Goal: Task Accomplishment & Management: Complete application form

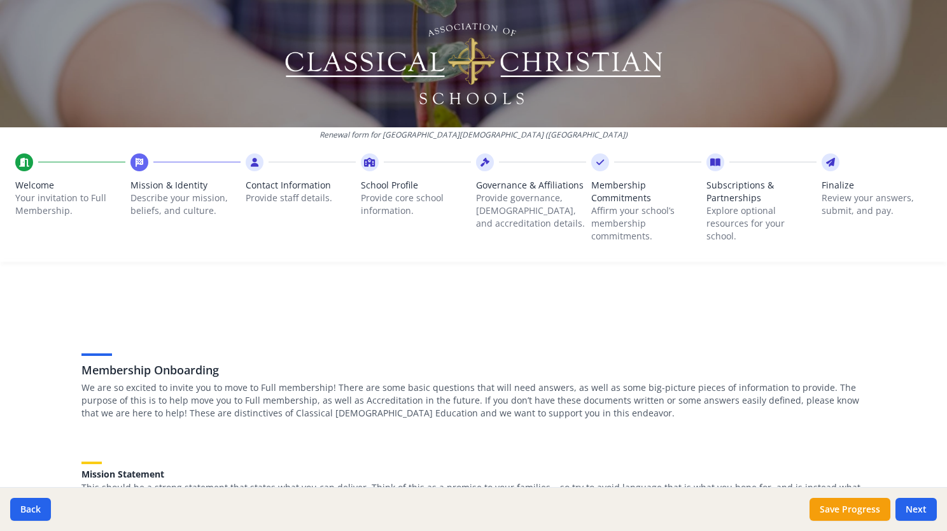
click at [619, 311] on div "Membership Onboarding We are so excited to invite you to move to Full membershi…" at bounding box center [473, 363] width 784 height 123
drag, startPoint x: 691, startPoint y: 447, endPoint x: 909, endPoint y: 370, distance: 230.9
click at [910, 370] on div "Renewal form for [GEOGRAPHIC_DATA][DEMOGRAPHIC_DATA] ([GEOGRAPHIC_DATA]) Welcom…" at bounding box center [473, 265] width 947 height 531
click at [606, 513] on div "Back Save Progress Next" at bounding box center [473, 509] width 947 height 44
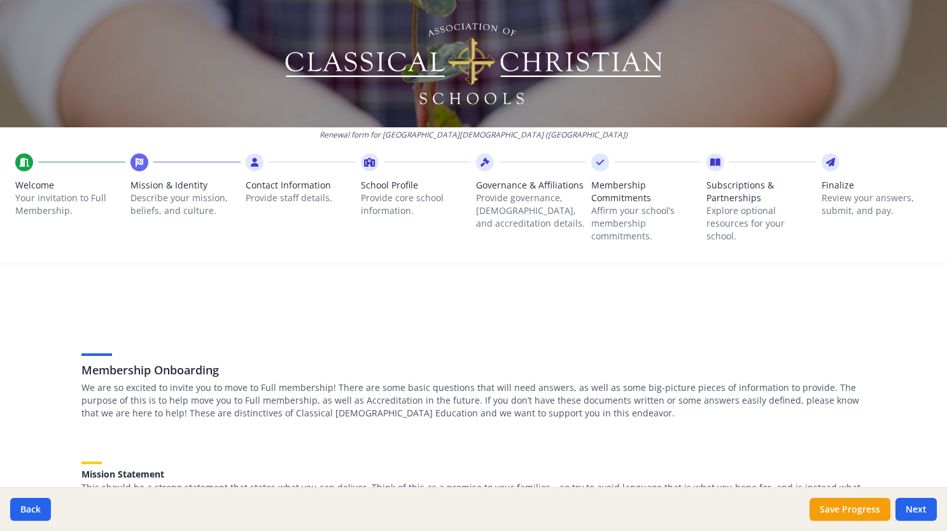
click at [654, 312] on div "Membership Onboarding We are so excited to invite you to move to Full membershi…" at bounding box center [473, 363] width 784 height 123
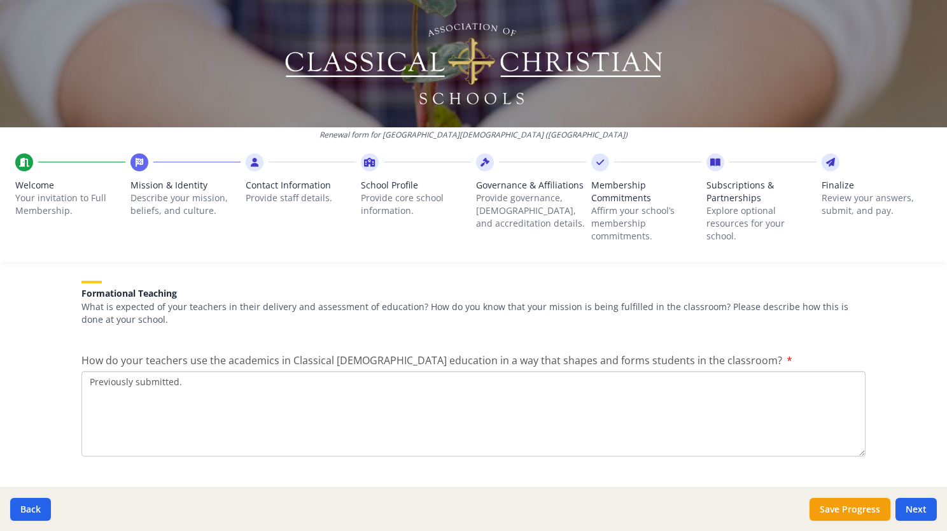
scroll to position [1616, 0]
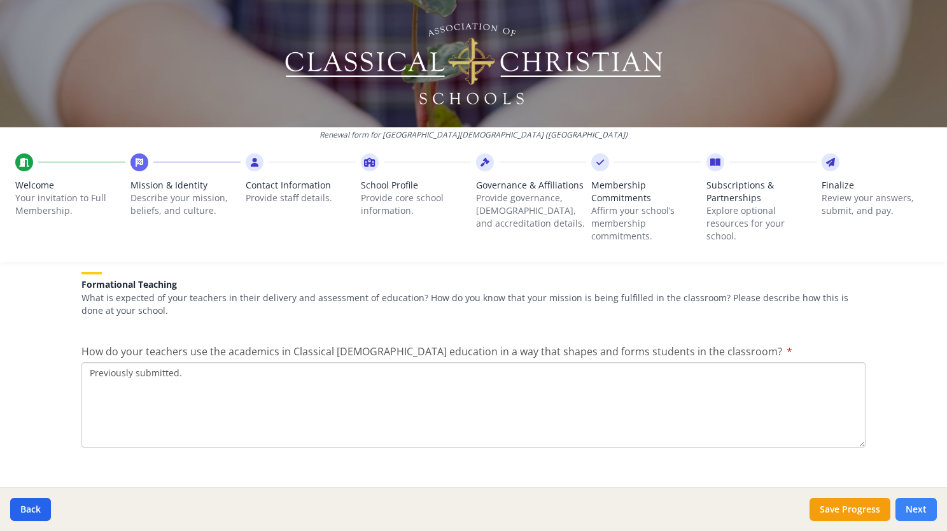
click at [914, 505] on button "Next" at bounding box center [916, 509] width 41 height 23
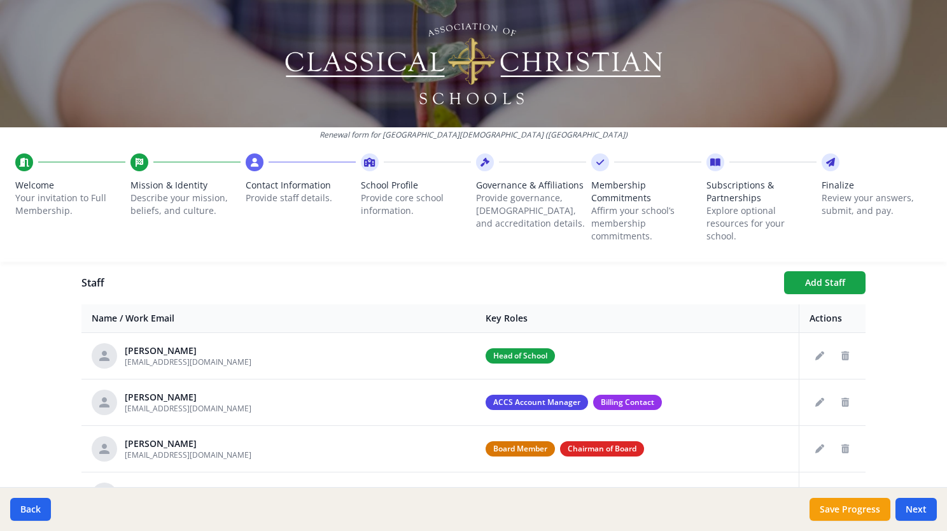
scroll to position [463, 0]
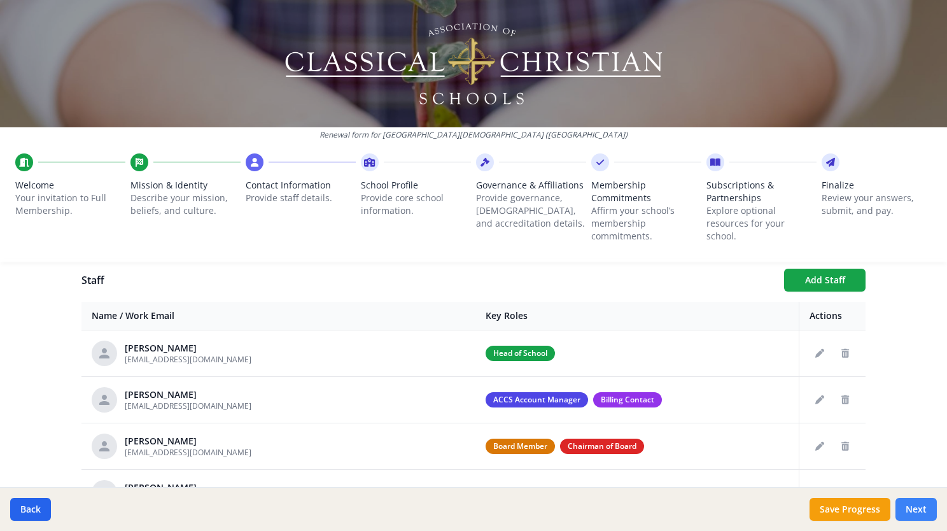
click at [918, 504] on button "Next" at bounding box center [916, 509] width 41 height 23
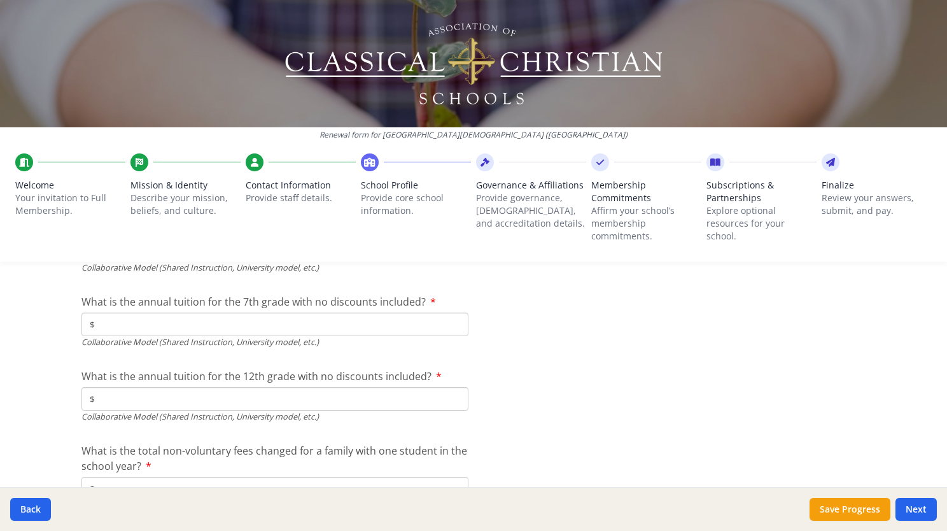
scroll to position [4248, 0]
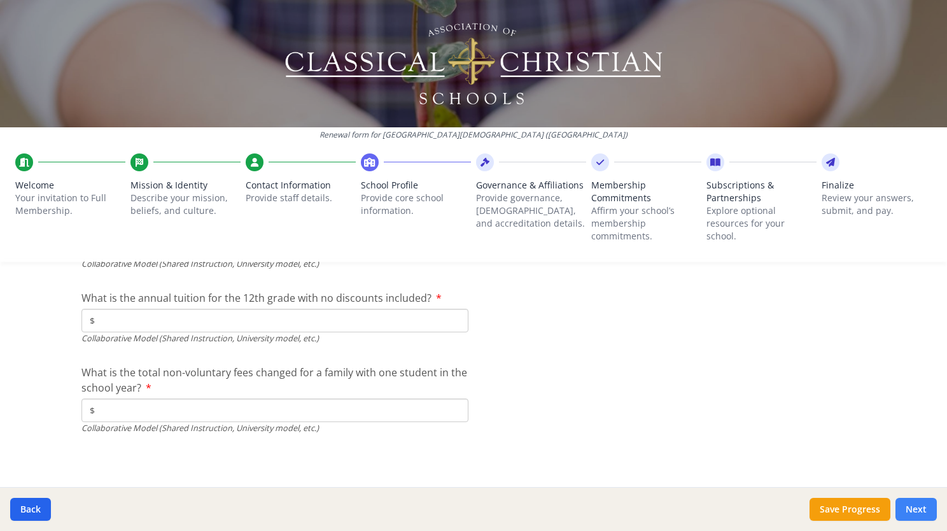
click at [906, 503] on button "Next" at bounding box center [916, 509] width 41 height 23
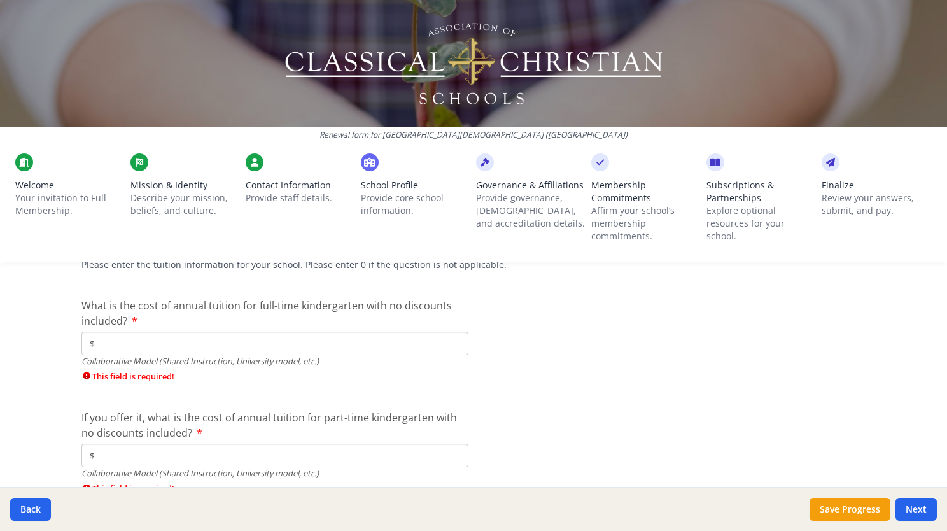
scroll to position [4368, 0]
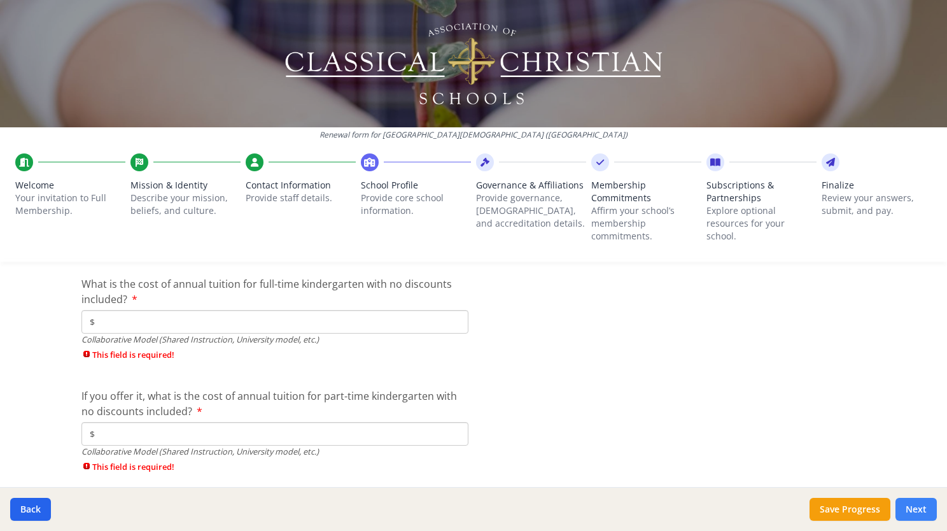
click at [927, 513] on button "Next" at bounding box center [916, 509] width 41 height 23
click at [910, 507] on button "Next" at bounding box center [916, 509] width 41 height 23
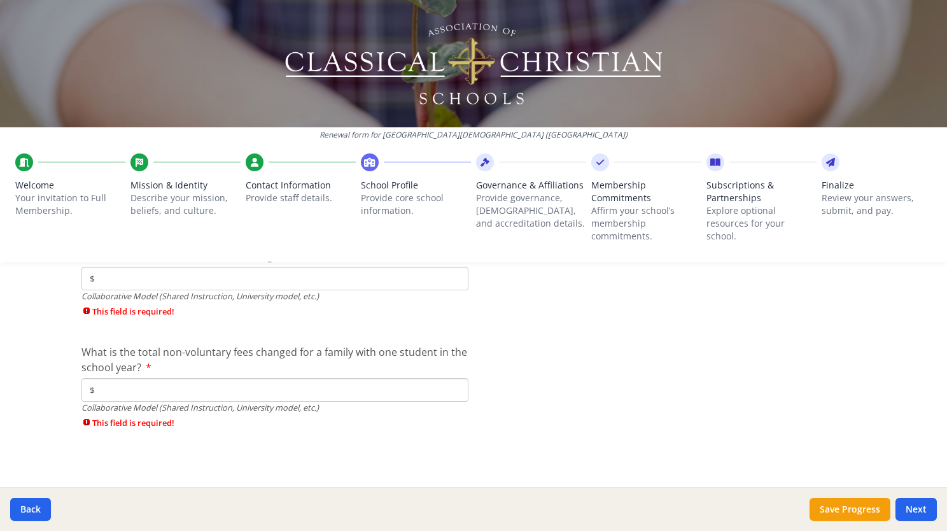
scroll to position [4813, 0]
click at [918, 503] on button "Next" at bounding box center [916, 509] width 41 height 23
click at [918, 508] on button "Next" at bounding box center [916, 509] width 41 height 23
click at [850, 505] on button "Save Progress" at bounding box center [850, 509] width 81 height 23
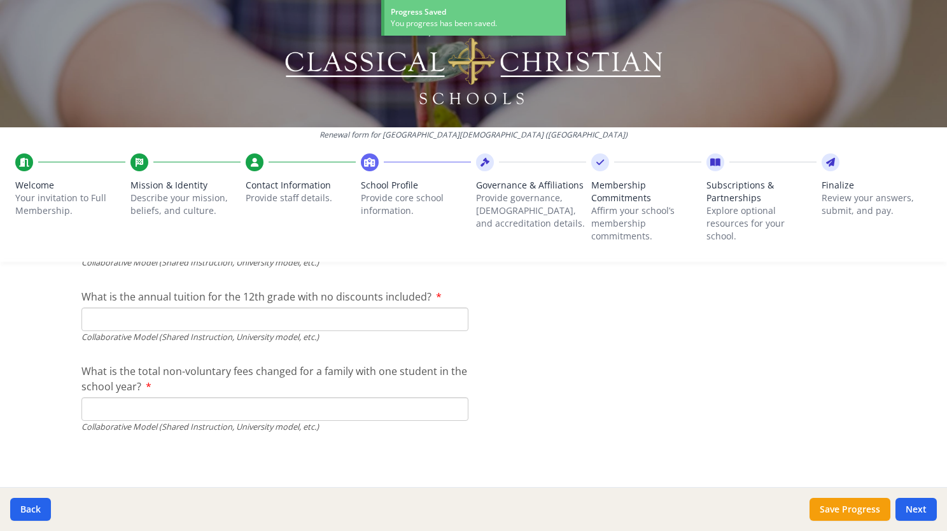
scroll to position [4248, 0]
click at [922, 510] on button "Next" at bounding box center [916, 509] width 41 height 23
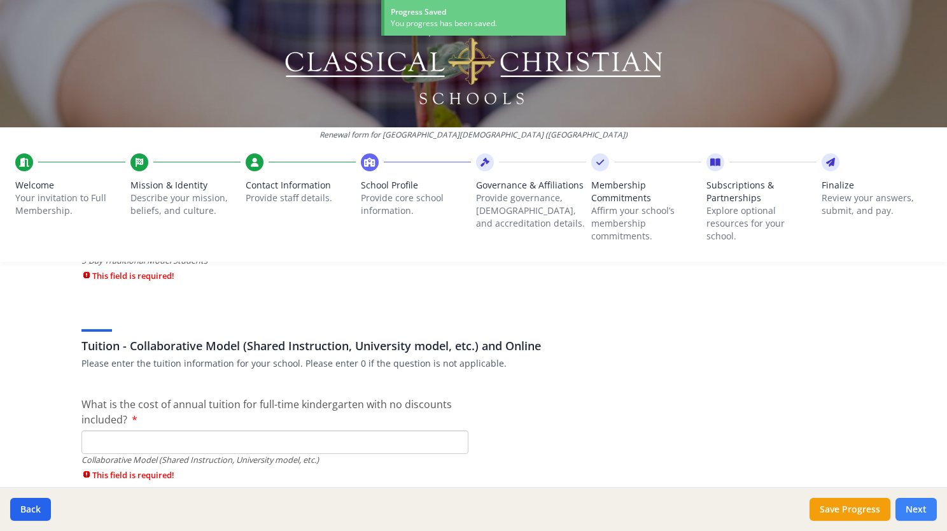
scroll to position [4683, 0]
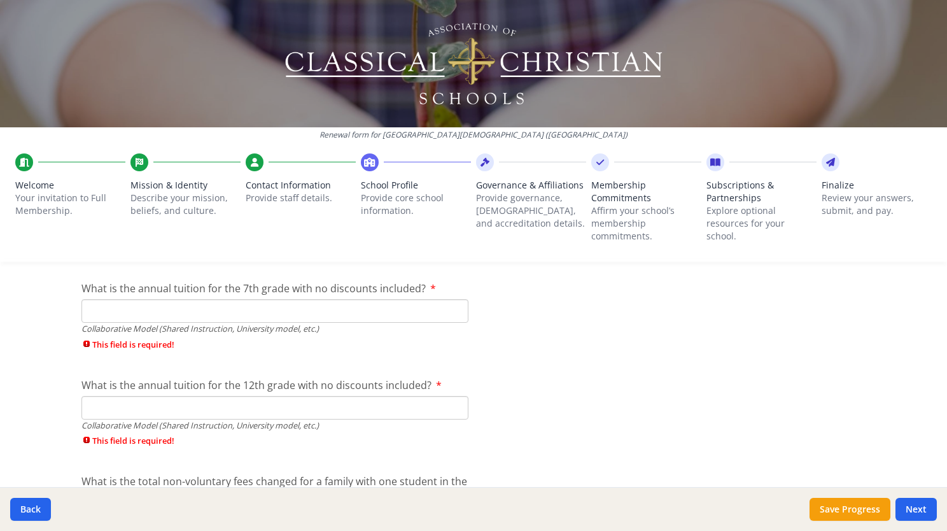
drag, startPoint x: 943, startPoint y: 524, endPoint x: 951, endPoint y: 523, distance: 8.3
click at [947, 523] on html "Renewal form for [GEOGRAPHIC_DATA][DEMOGRAPHIC_DATA] ([GEOGRAPHIC_DATA]) Welcom…" at bounding box center [473, 265] width 947 height 531
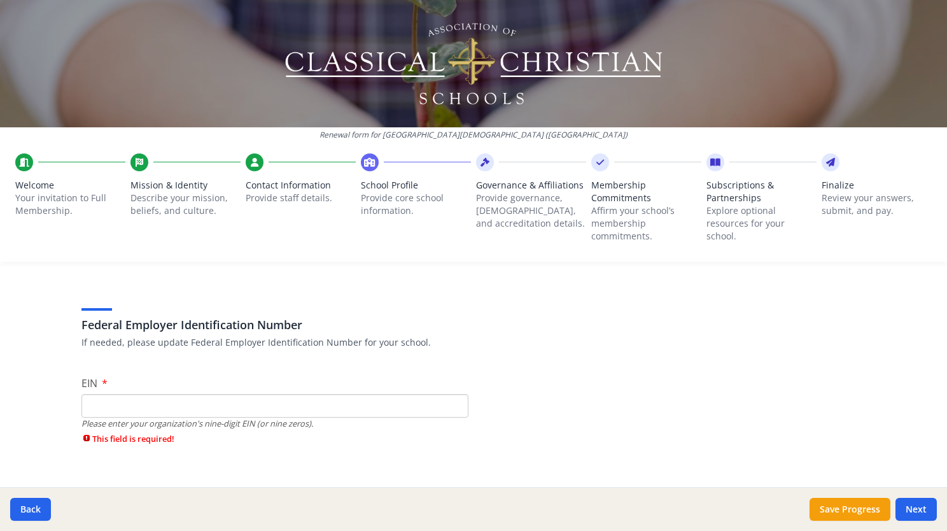
scroll to position [64, 0]
